Goal: Browse casually: Explore the website without a specific task or goal

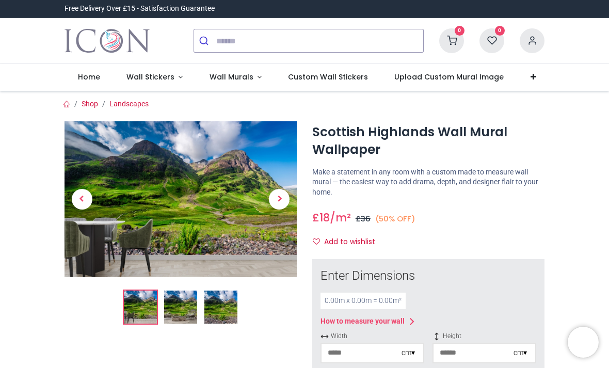
click at [242, 77] on span "Wall Murals" at bounding box center [232, 77] width 44 height 10
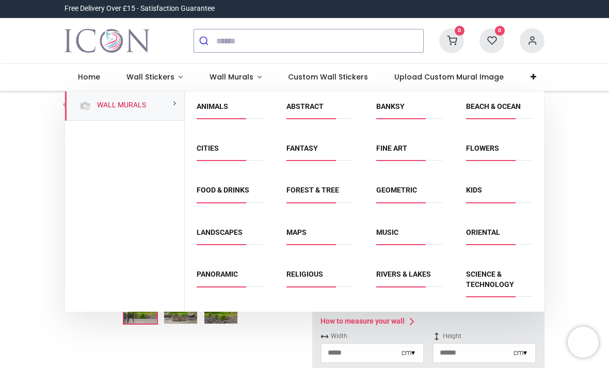
click at [217, 107] on link "Animals" at bounding box center [212, 106] width 31 height 8
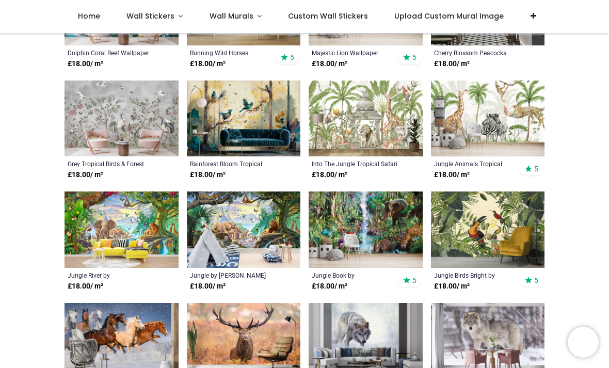
scroll to position [547, 0]
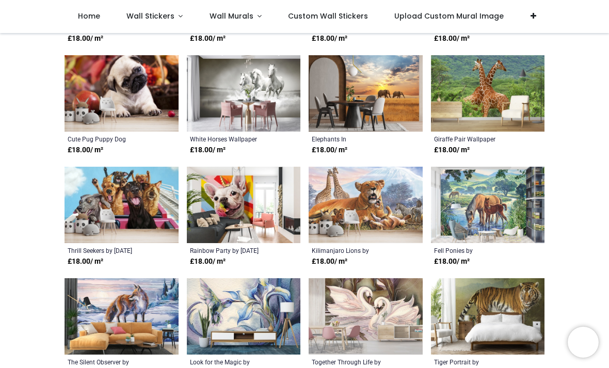
scroll to position [1351, 0]
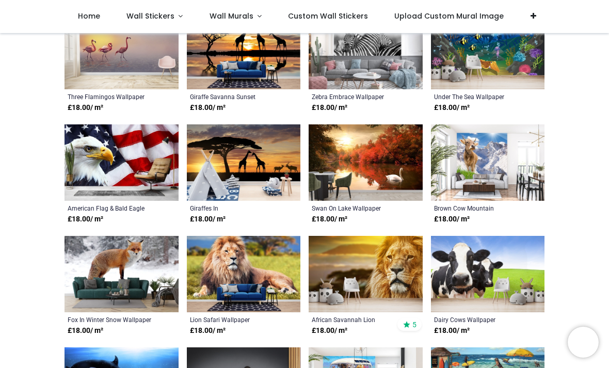
scroll to position [2062, 0]
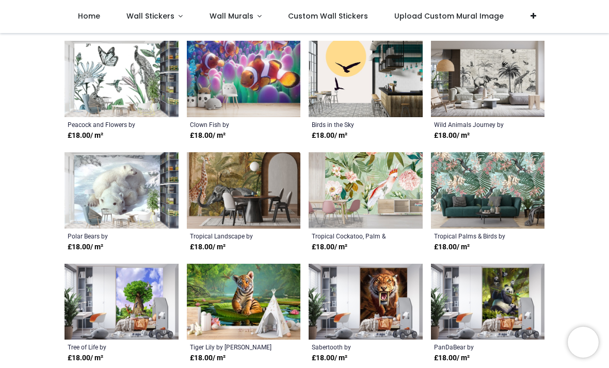
scroll to position [2925, 0]
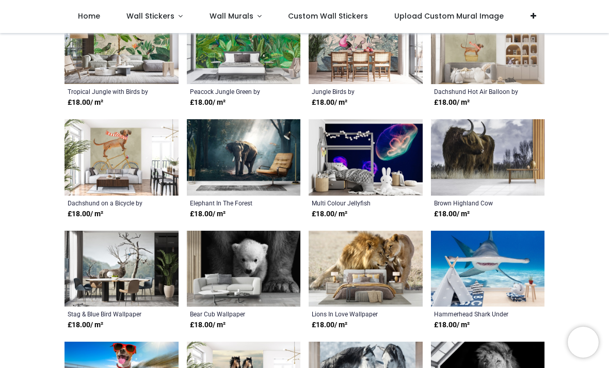
scroll to position [3402, 0]
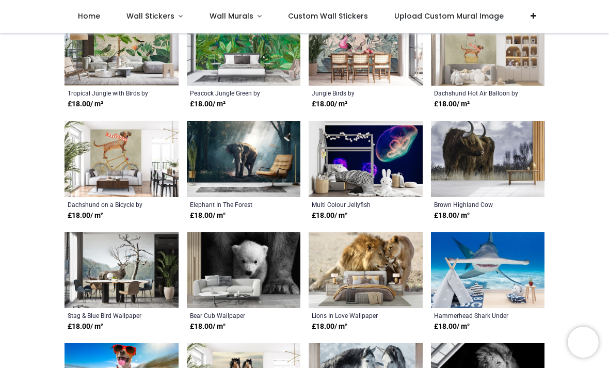
click at [253, 18] on link "Wall Murals" at bounding box center [235, 16] width 79 height 33
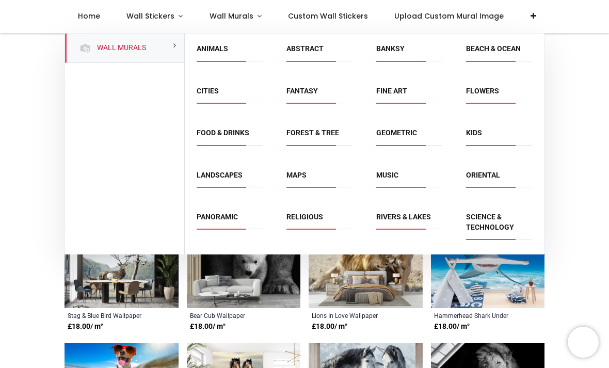
click at [324, 134] on link "Forest & Tree" at bounding box center [313, 133] width 53 height 8
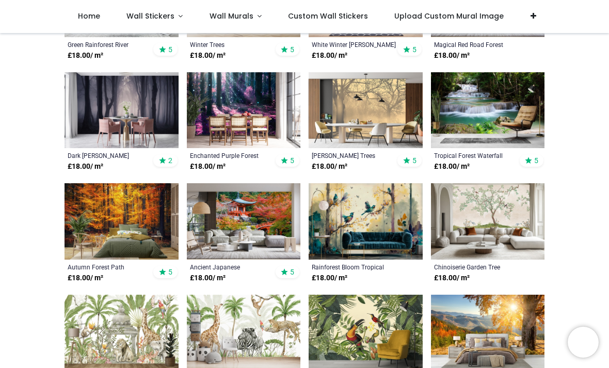
scroll to position [500, 0]
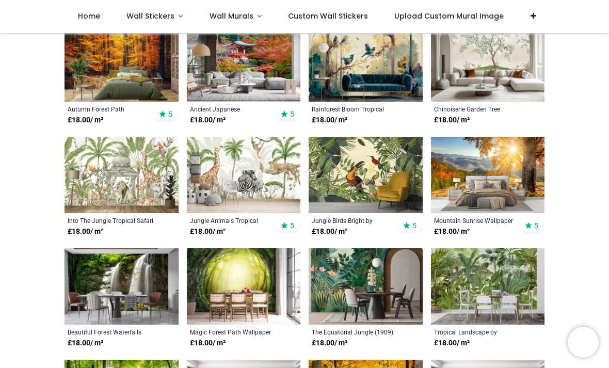
scroll to position [658, 0]
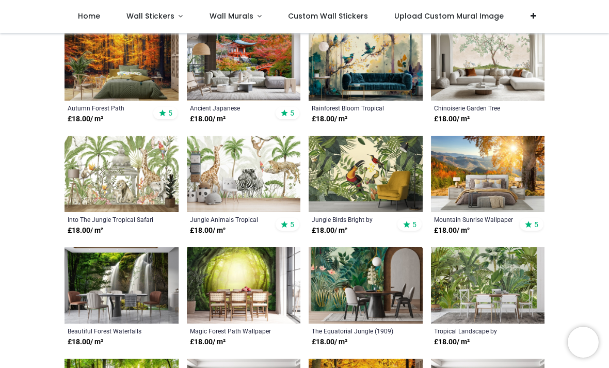
click at [484, 156] on img at bounding box center [488, 174] width 114 height 76
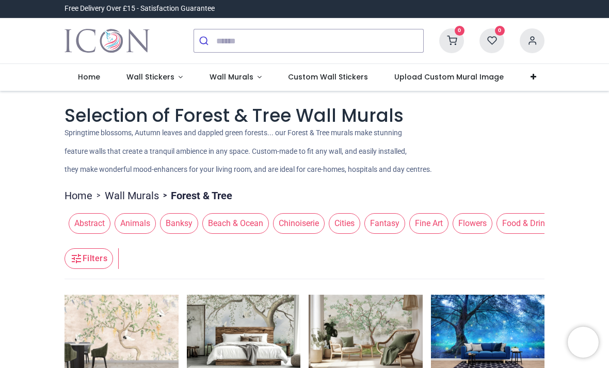
click at [252, 74] on link "Wall Murals" at bounding box center [235, 77] width 79 height 27
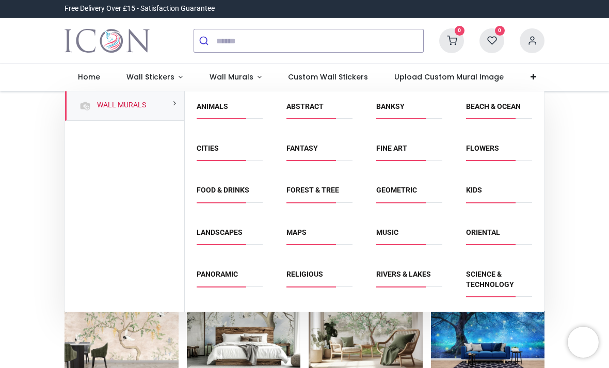
click at [398, 232] on link "Music" at bounding box center [387, 232] width 22 height 8
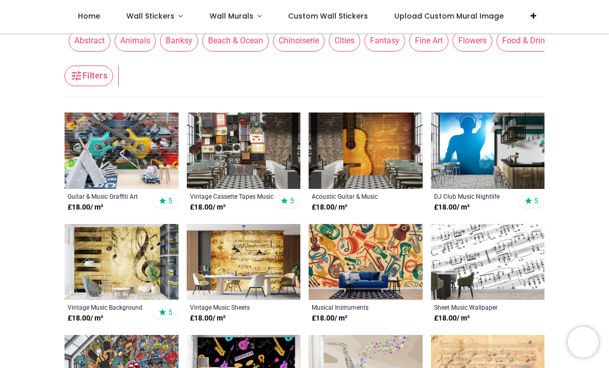
scroll to position [141, 0]
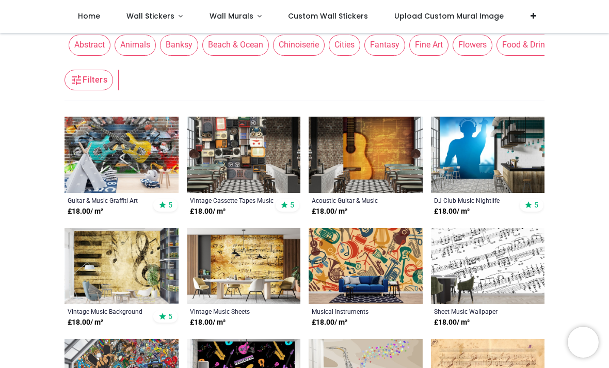
click at [252, 14] on link "Wall Murals" at bounding box center [235, 16] width 79 height 33
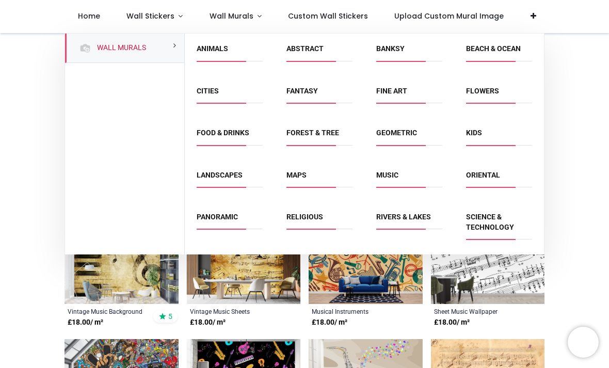
click at [229, 217] on link "Panoramic" at bounding box center [217, 217] width 41 height 8
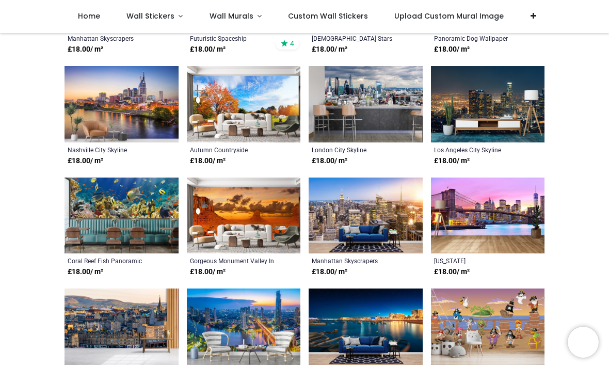
scroll to position [637, 0]
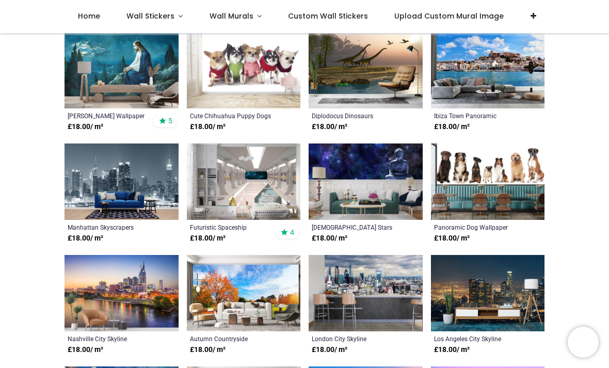
scroll to position [445, 0]
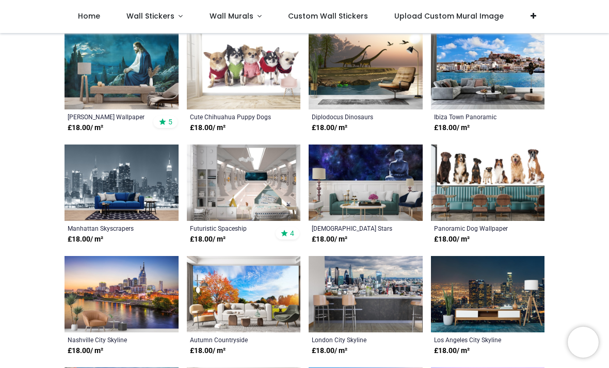
click at [250, 15] on span "Wall Murals" at bounding box center [233, 16] width 46 height 10
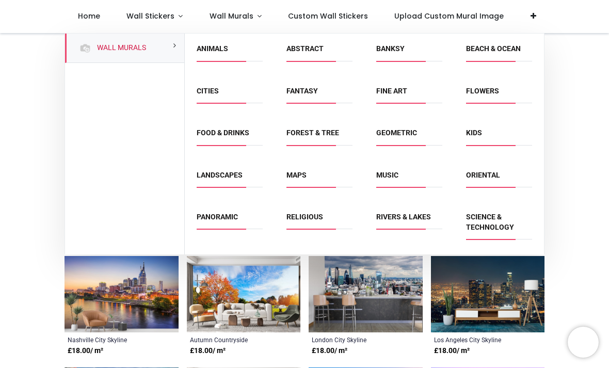
click at [479, 222] on link "Science & Technology" at bounding box center [490, 222] width 48 height 19
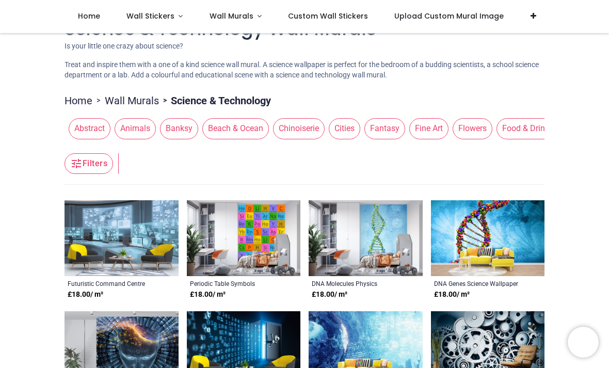
scroll to position [29, 0]
click at [172, 14] on span "Wall Stickers" at bounding box center [152, 16] width 50 height 10
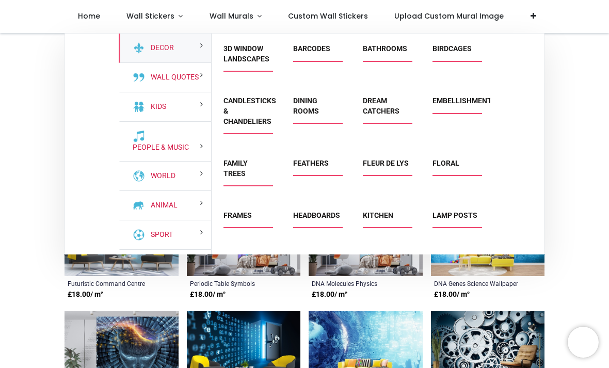
click at [249, 46] on link "3D Window Landscapes" at bounding box center [247, 53] width 46 height 19
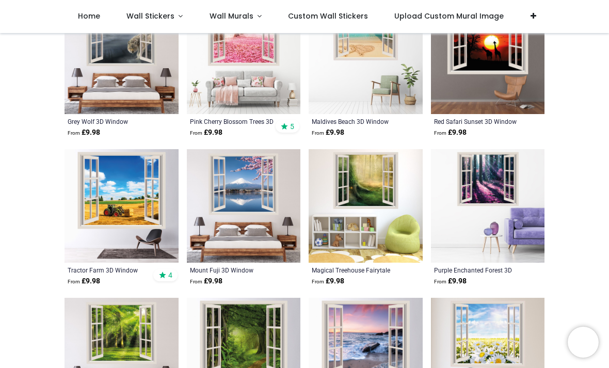
scroll to position [835, 0]
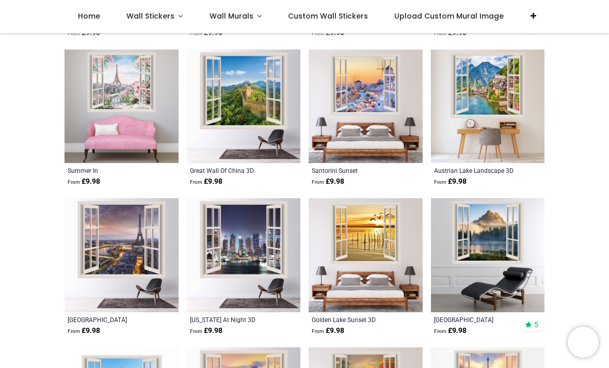
scroll to position [1829, 0]
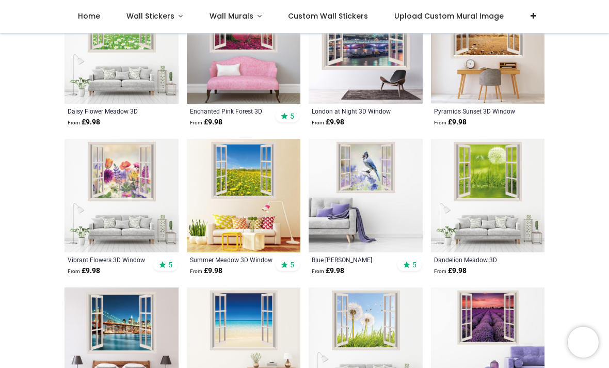
scroll to position [2633, 0]
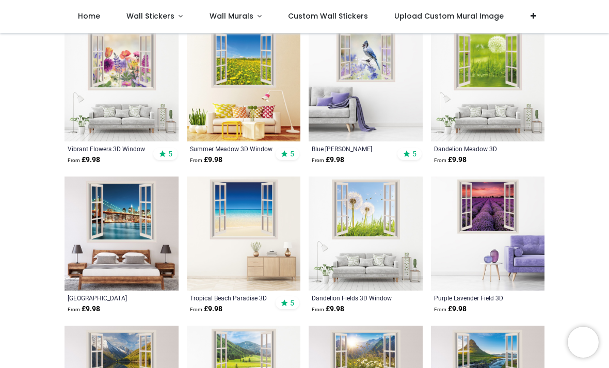
scroll to position [2736, 0]
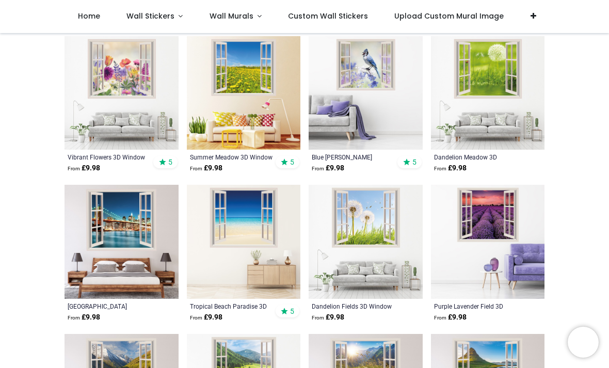
click at [177, 15] on link "Wall Stickers" at bounding box center [154, 16] width 83 height 33
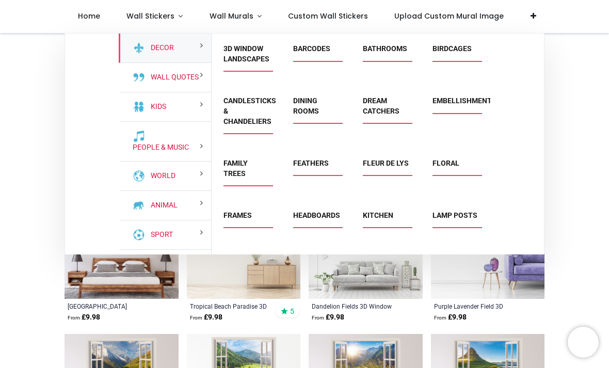
click at [325, 211] on link "Headboards" at bounding box center [316, 215] width 47 height 8
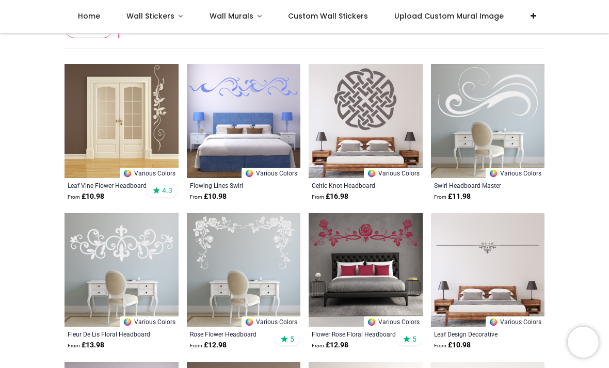
scroll to position [185, 0]
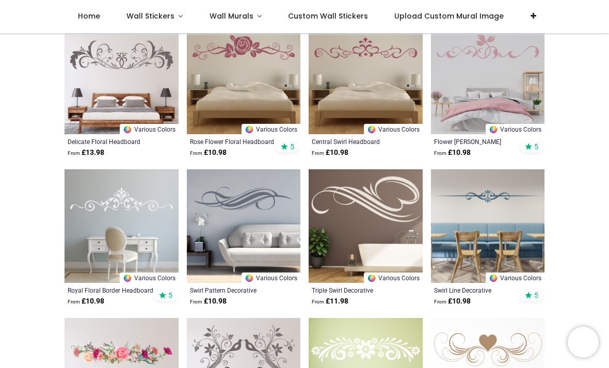
scroll to position [822, 0]
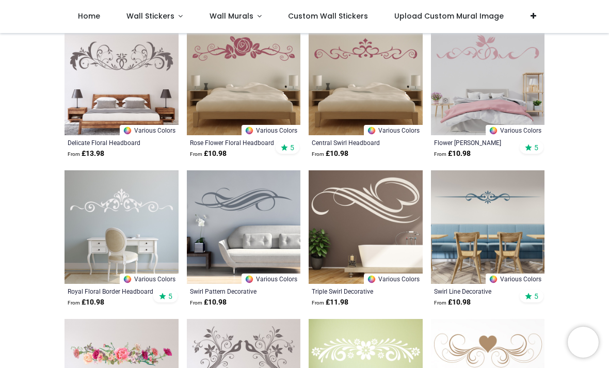
click at [178, 12] on link "Wall Stickers" at bounding box center [154, 16] width 83 height 33
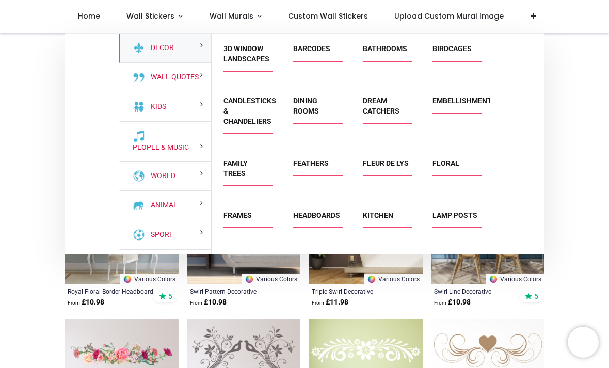
click at [452, 211] on link "Lamp Posts" at bounding box center [455, 215] width 45 height 8
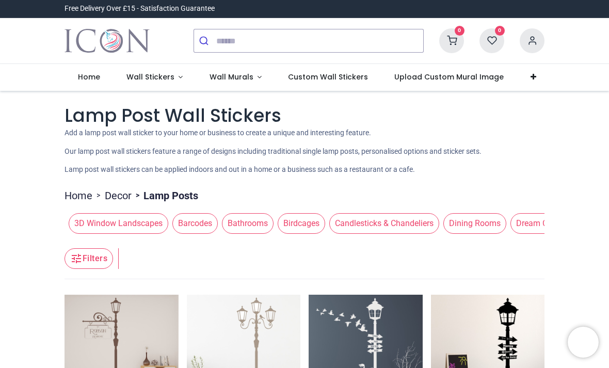
click at [176, 74] on link "Wall Stickers" at bounding box center [154, 77] width 83 height 27
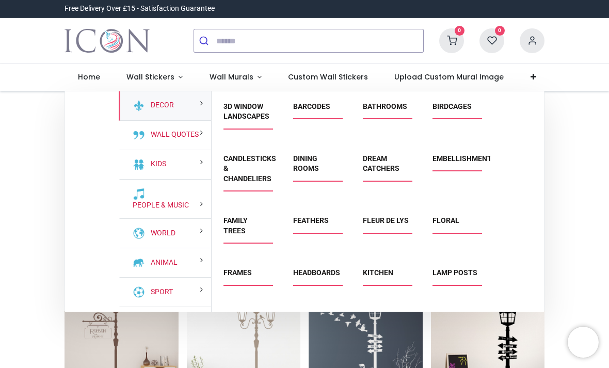
click at [318, 108] on link "Barcodes" at bounding box center [311, 106] width 37 height 8
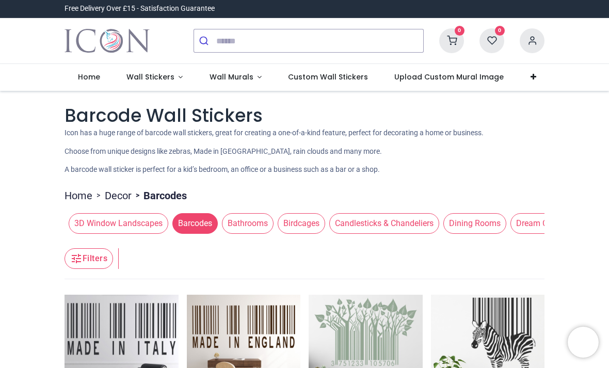
click at [178, 75] on link "Wall Stickers" at bounding box center [154, 77] width 83 height 27
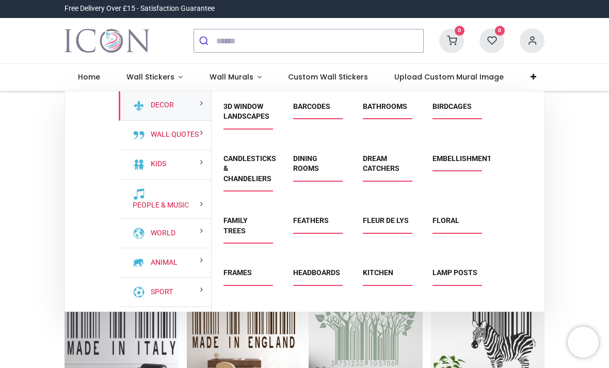
click at [248, 216] on link "Family Trees" at bounding box center [236, 225] width 24 height 19
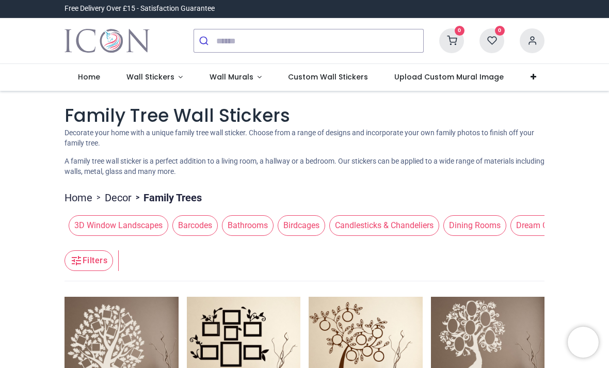
click at [179, 75] on link "Wall Stickers" at bounding box center [154, 77] width 83 height 27
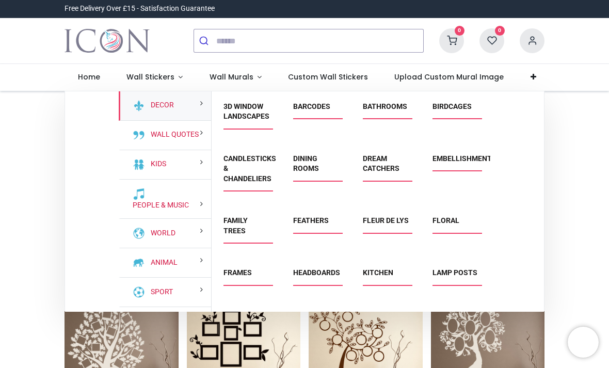
click at [270, 161] on link "Candlesticks & Chandeliers" at bounding box center [250, 168] width 53 height 28
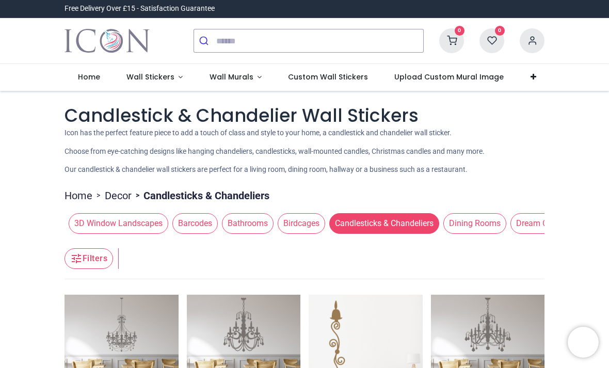
click at [179, 77] on link "Wall Stickers" at bounding box center [154, 77] width 83 height 27
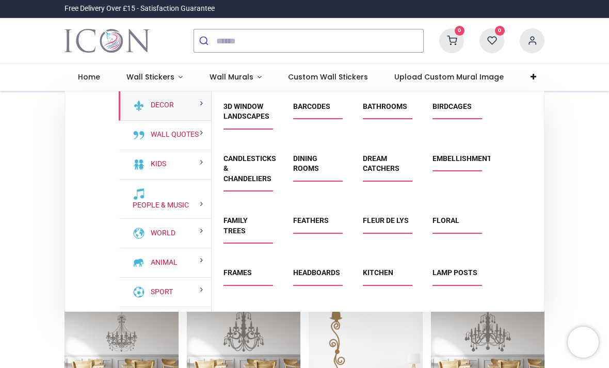
click at [388, 158] on link "Dream Catchers" at bounding box center [381, 163] width 37 height 19
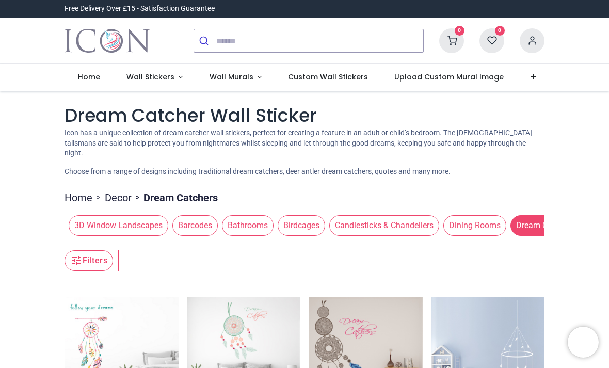
click at [181, 75] on link "Wall Stickers" at bounding box center [154, 77] width 83 height 27
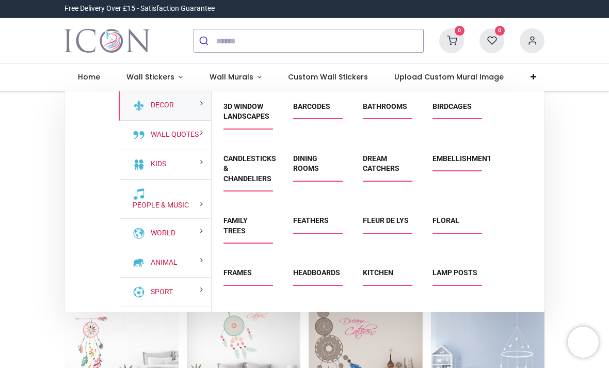
click at [318, 164] on link "Dining Rooms" at bounding box center [306, 163] width 26 height 19
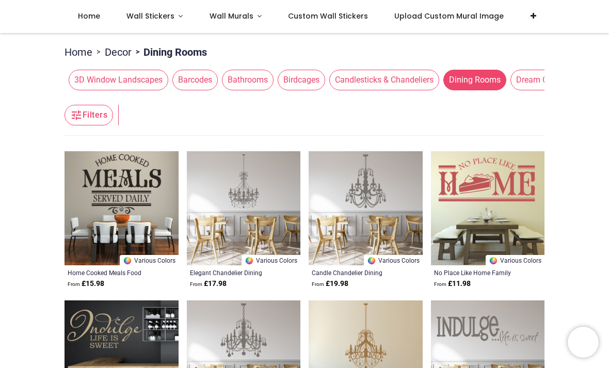
scroll to position [83, 0]
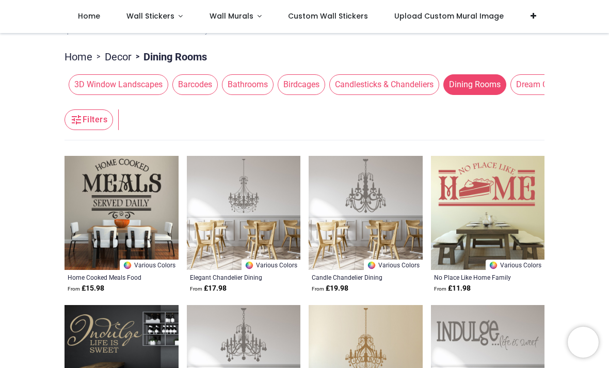
click at [174, 18] on link "Wall Stickers" at bounding box center [154, 16] width 83 height 33
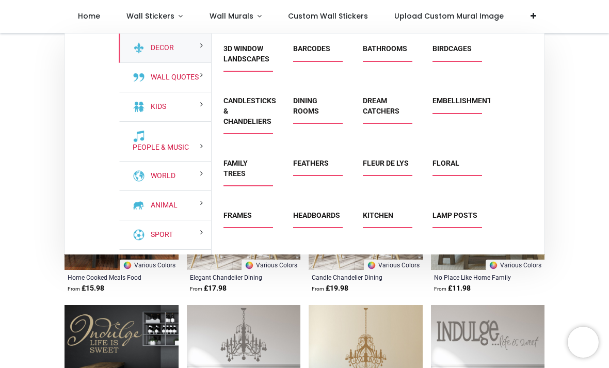
click at [317, 260] on link "Mandala" at bounding box center [310, 257] width 34 height 8
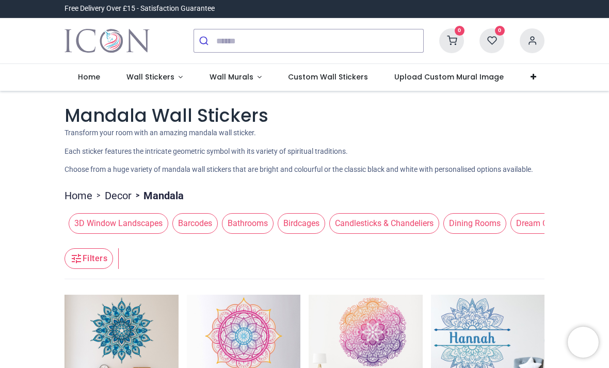
click at [176, 75] on link "Wall Stickers" at bounding box center [154, 77] width 83 height 27
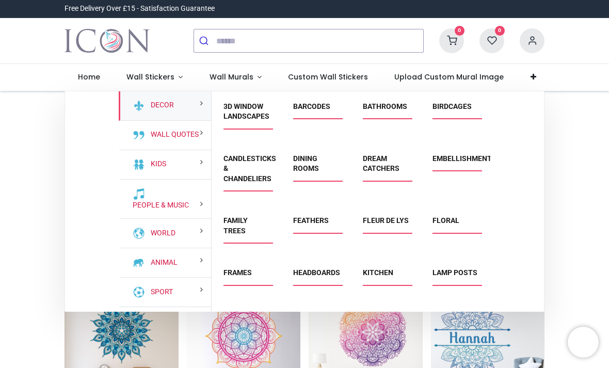
click at [397, 105] on link "Bathrooms" at bounding box center [385, 106] width 44 height 8
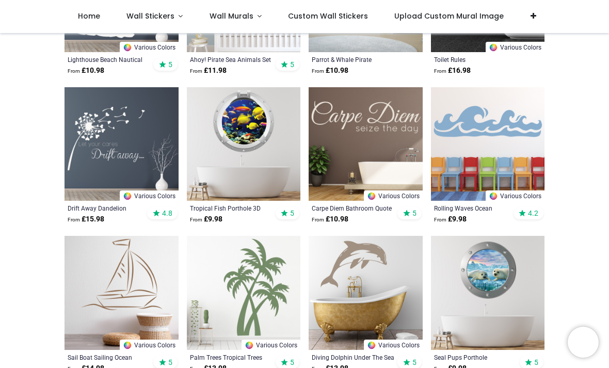
scroll to position [469, 0]
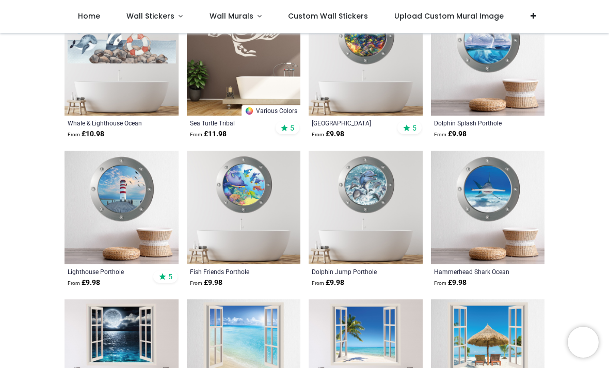
scroll to position [1592, 0]
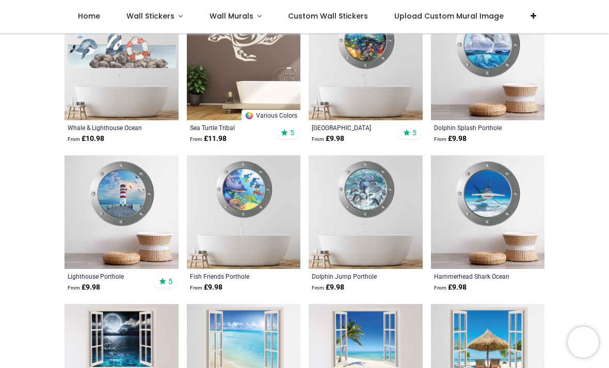
click at [177, 14] on link "Wall Stickers" at bounding box center [154, 16] width 83 height 33
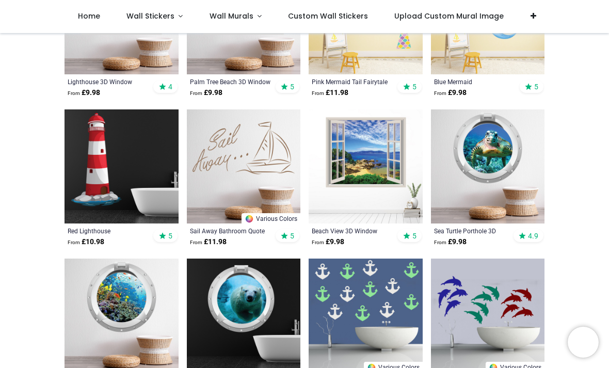
scroll to position [889, 0]
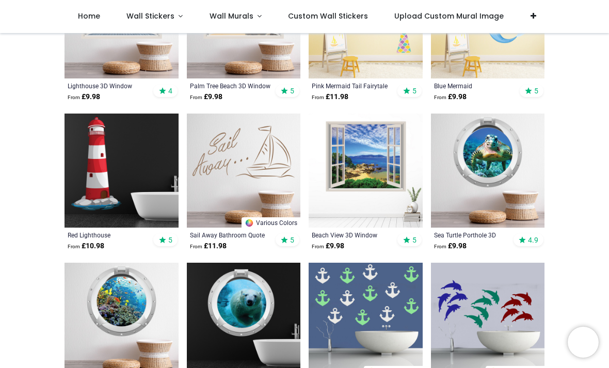
click at [176, 15] on link "Wall Stickers" at bounding box center [154, 16] width 83 height 33
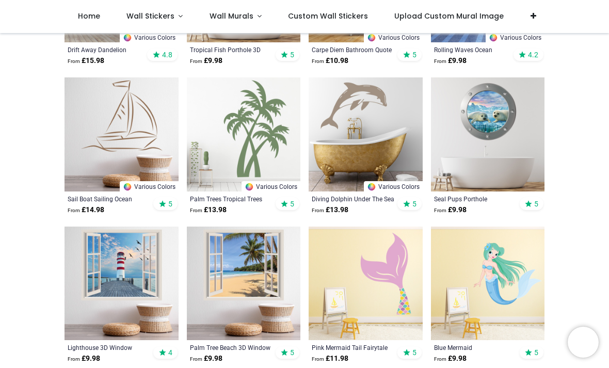
scroll to position [623, 0]
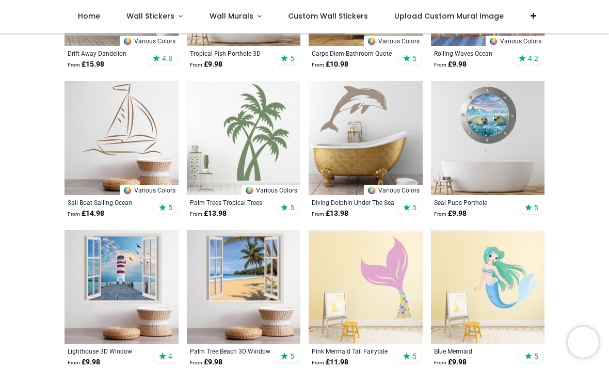
click at [176, 14] on link "Wall Stickers" at bounding box center [154, 16] width 83 height 33
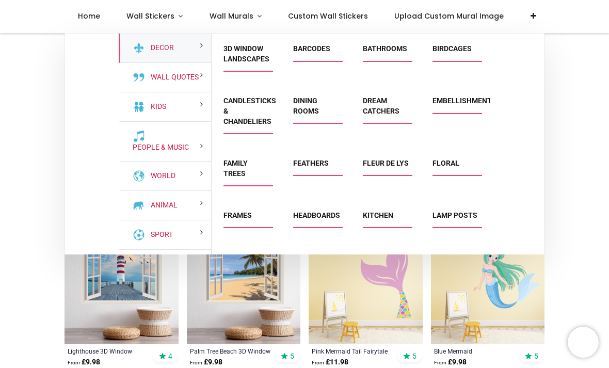
click at [448, 163] on link "Floral" at bounding box center [446, 163] width 27 height 8
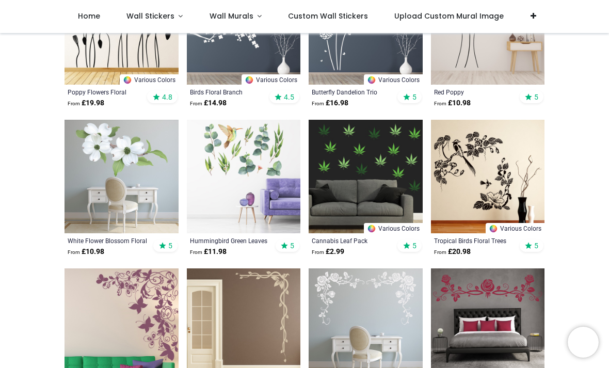
scroll to position [874, 0]
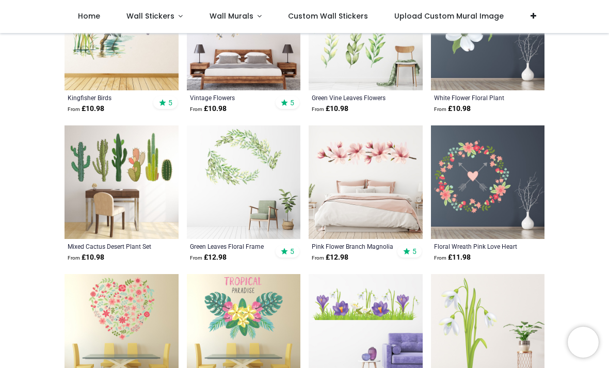
scroll to position [1463, 0]
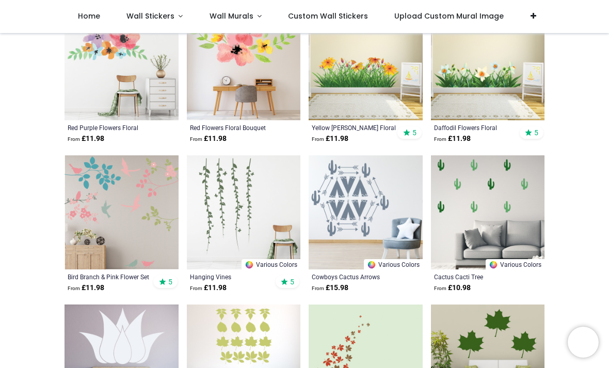
scroll to position [2182, 0]
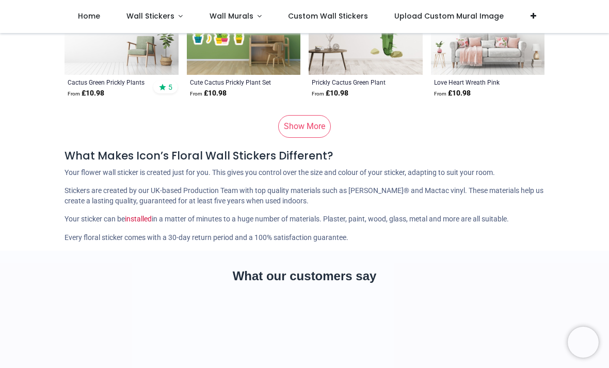
scroll to position [5353, 0]
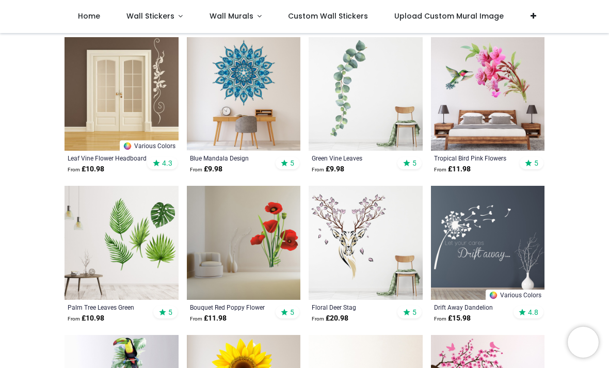
scroll to position [359, 0]
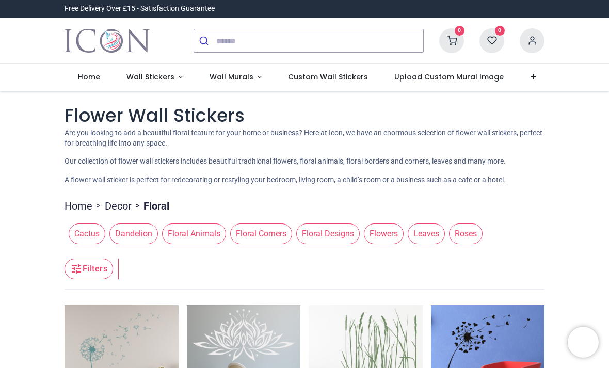
click at [251, 75] on span "Wall Murals" at bounding box center [233, 77] width 46 height 10
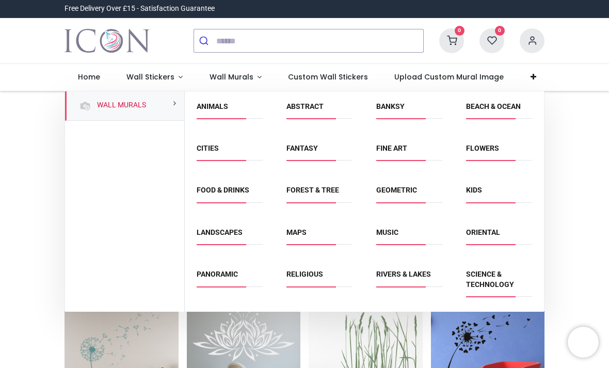
click at [301, 232] on link "Maps" at bounding box center [297, 232] width 20 height 8
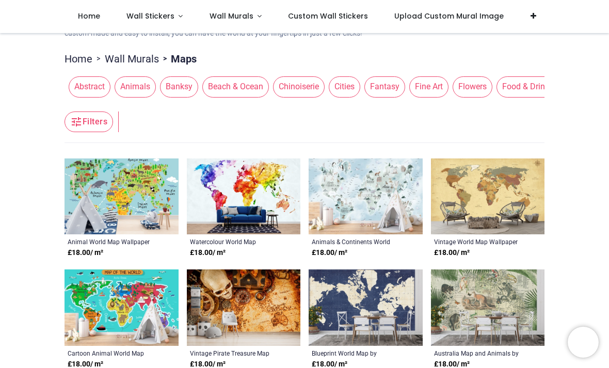
scroll to position [77, 0]
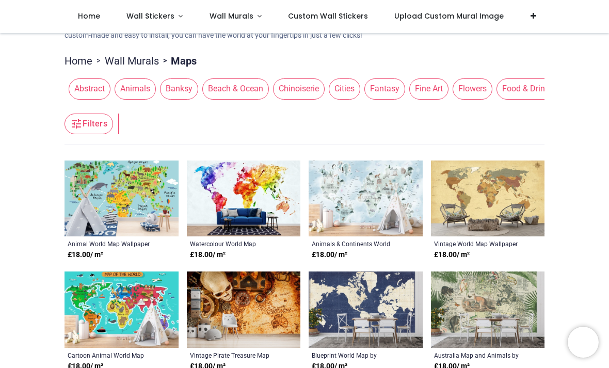
click at [253, 13] on link "Wall Murals" at bounding box center [235, 16] width 79 height 33
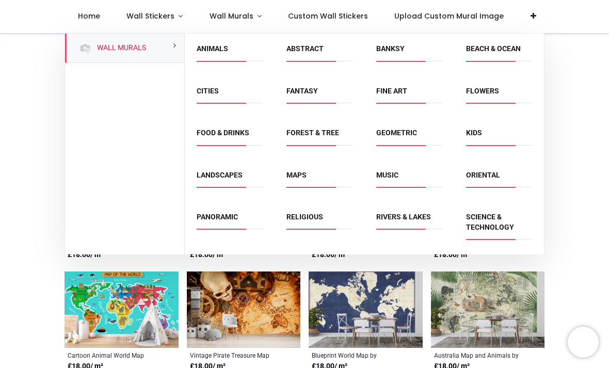
click at [403, 87] on link "Fine Art" at bounding box center [391, 91] width 31 height 8
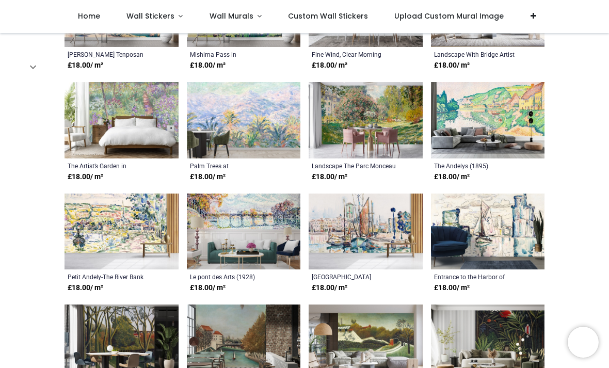
scroll to position [620, 0]
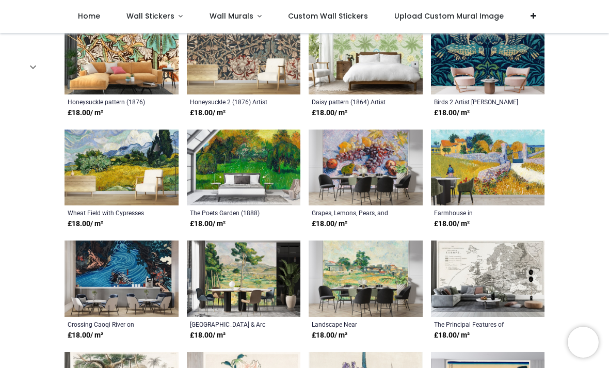
scroll to position [1130, 0]
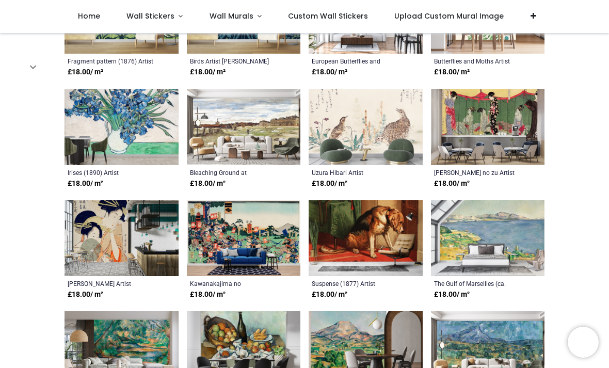
scroll to position [2173, 0]
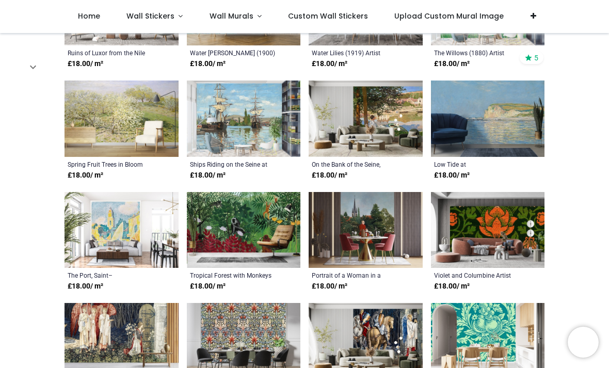
scroll to position [2961, 0]
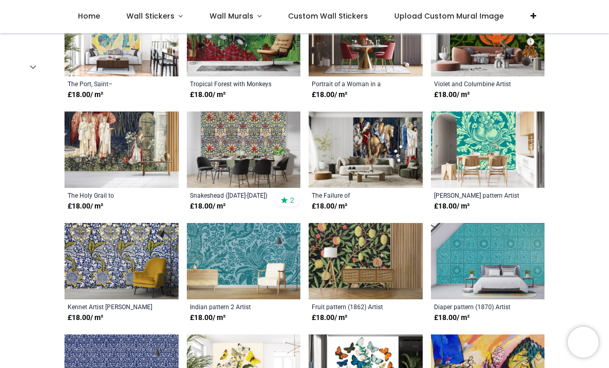
scroll to position [3151, 0]
